Goal: Task Accomplishment & Management: Manage account settings

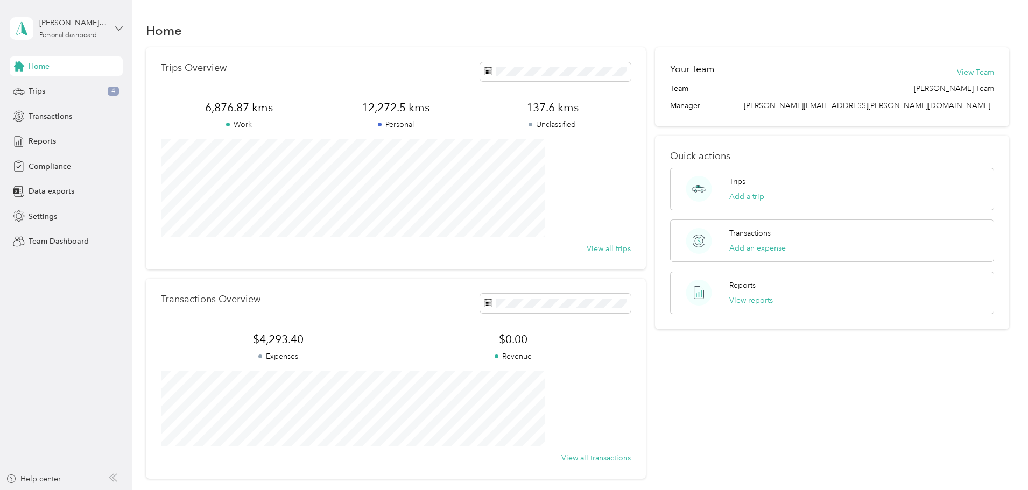
click at [115, 30] on icon at bounding box center [119, 29] width 8 height 8
click at [58, 90] on div "Team dashboard" at bounding box center [183, 88] width 333 height 19
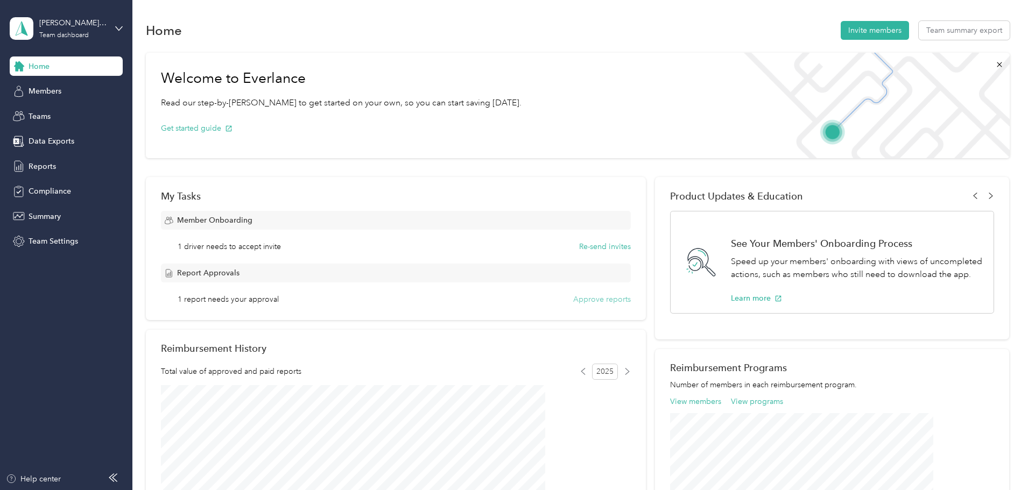
click at [573, 298] on button "Approve reports" at bounding box center [602, 299] width 58 height 11
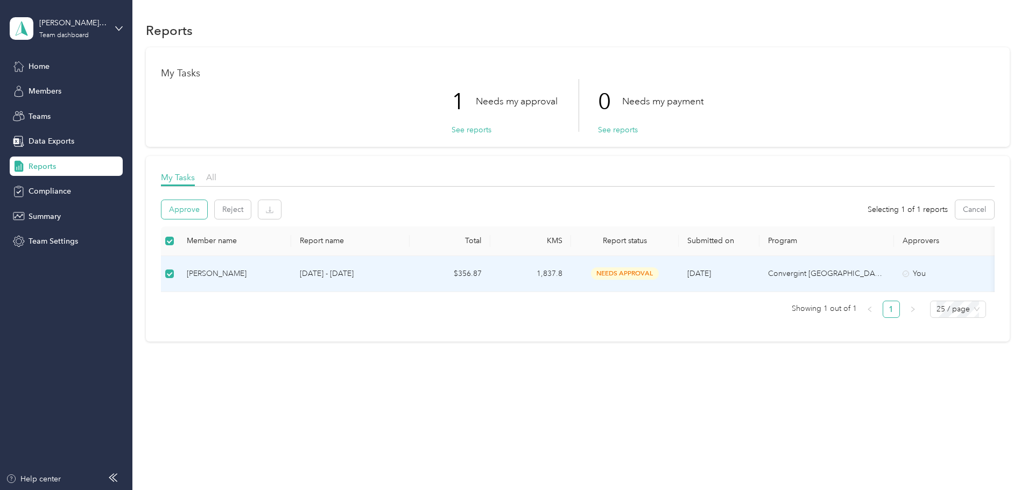
click at [207, 208] on button "Approve" at bounding box center [184, 209] width 46 height 19
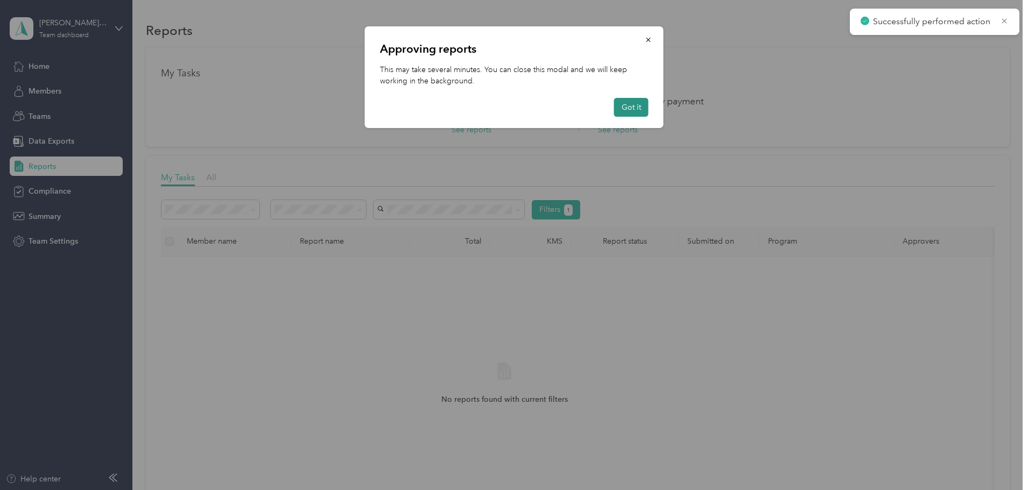
click at [634, 109] on button "Got it" at bounding box center [631, 107] width 34 height 19
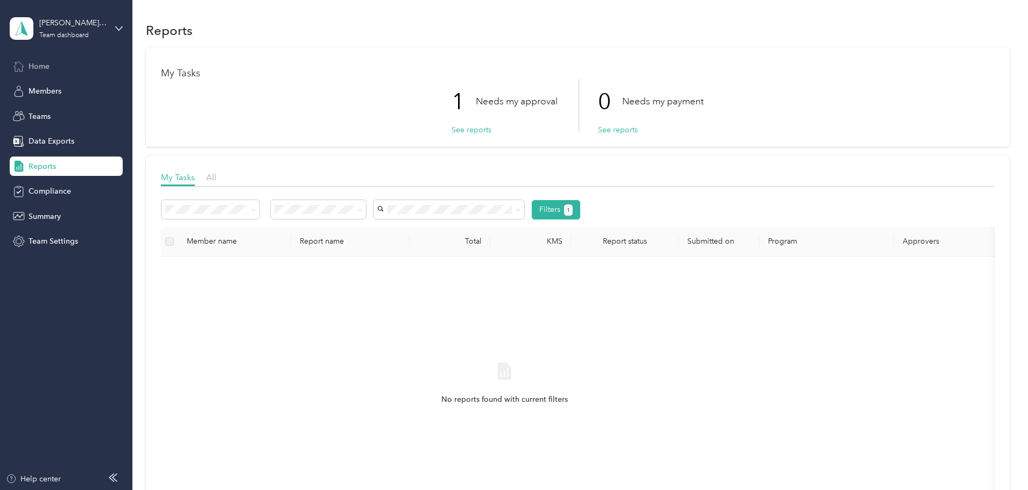
click at [35, 65] on span "Home" at bounding box center [39, 66] width 21 height 11
